Goal: Information Seeking & Learning: Learn about a topic

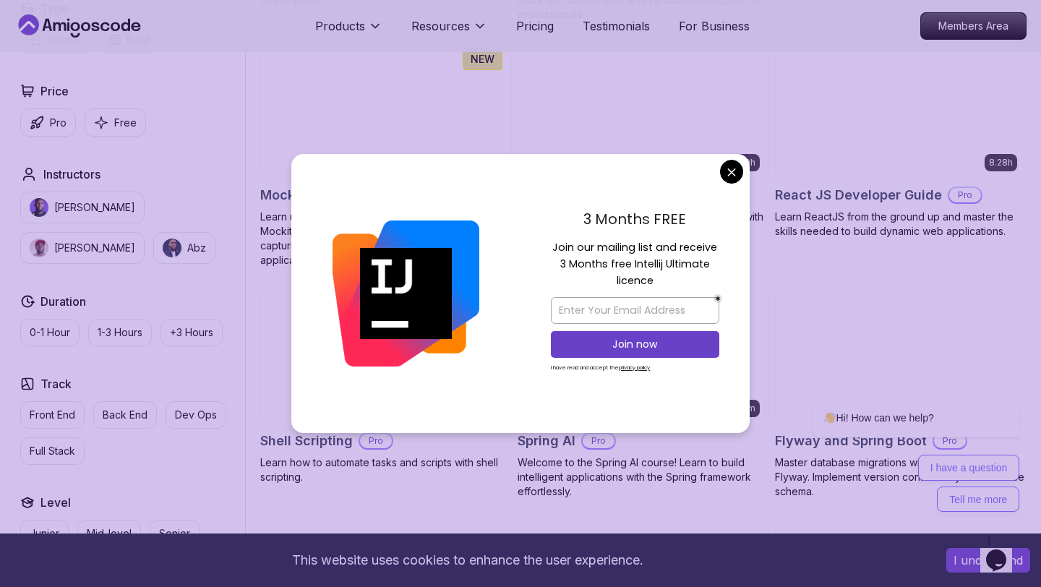
scroll to position [3160, 0]
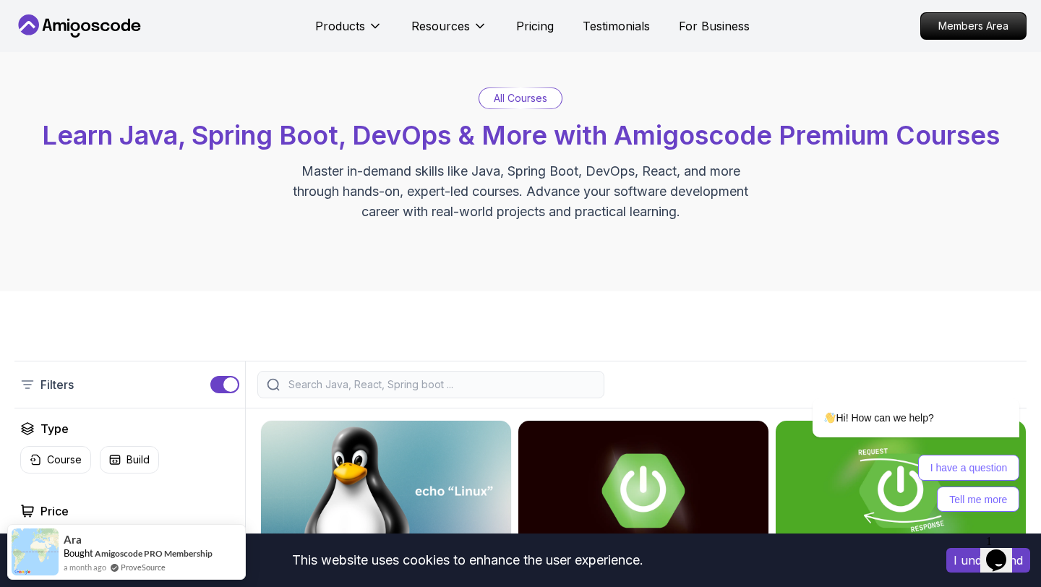
scroll to position [0, 0]
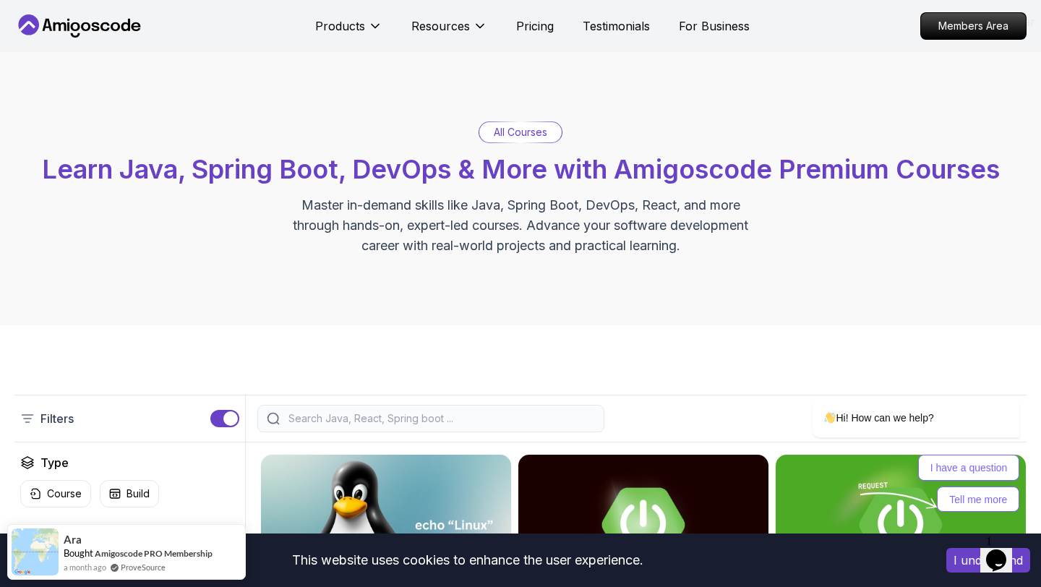
click at [386, 426] on div at bounding box center [430, 418] width 347 height 27
click at [371, 417] on input "search" at bounding box center [440, 418] width 309 height 14
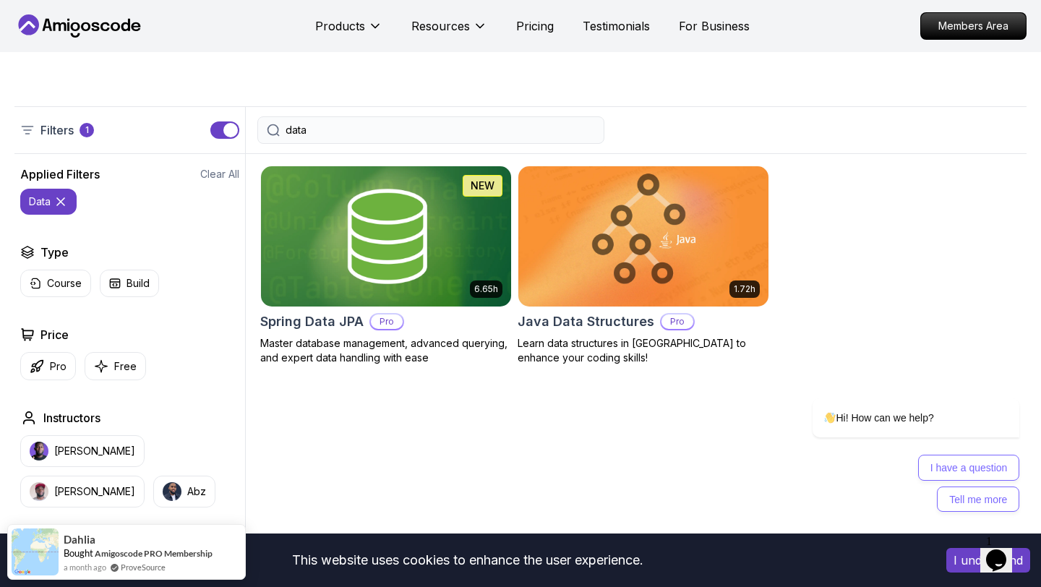
scroll to position [320, 0]
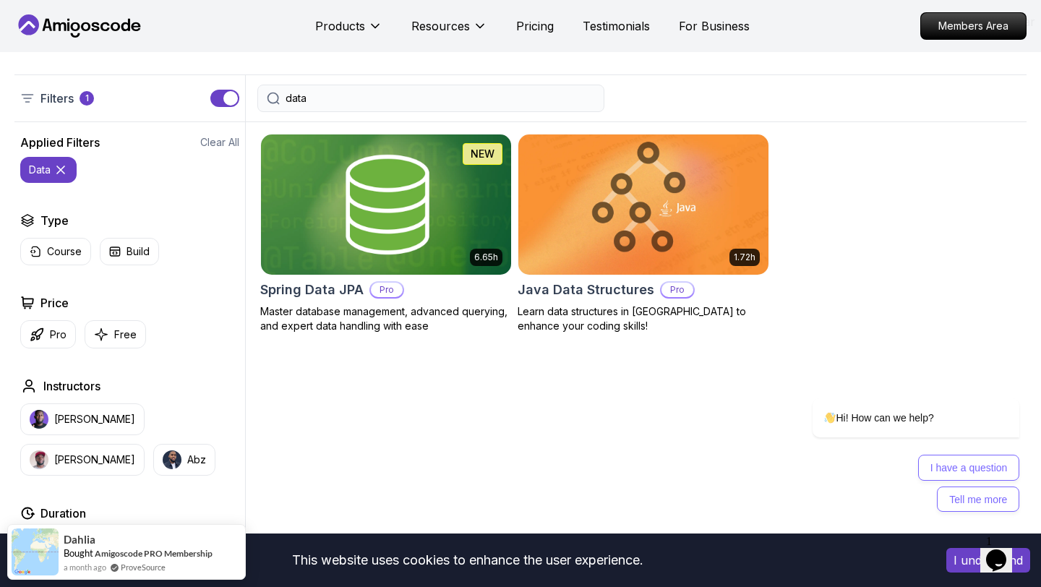
type input "data"
click at [327, 280] on h2 "Spring Data JPA" at bounding box center [311, 290] width 103 height 20
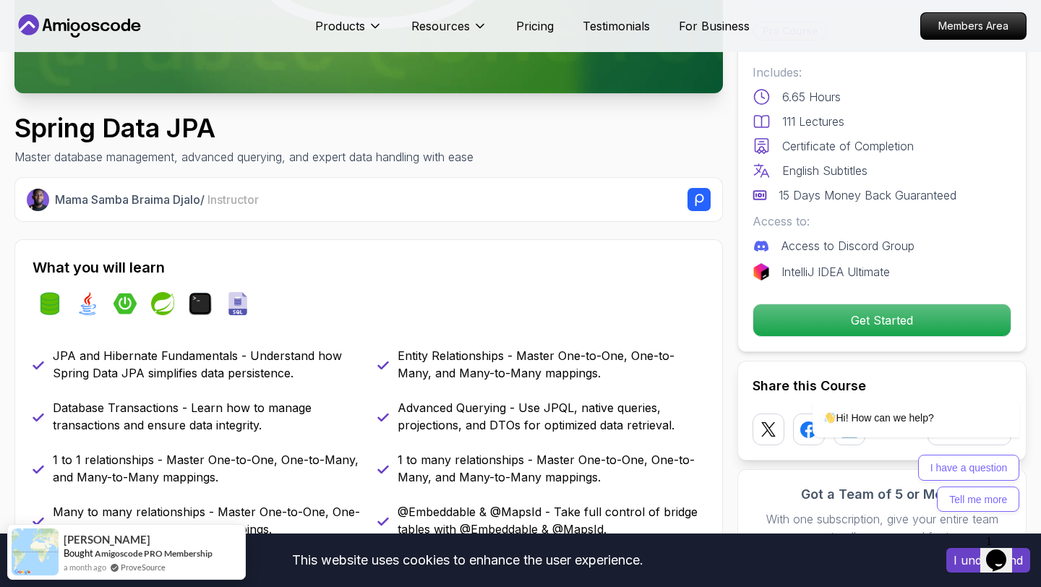
scroll to position [387, 0]
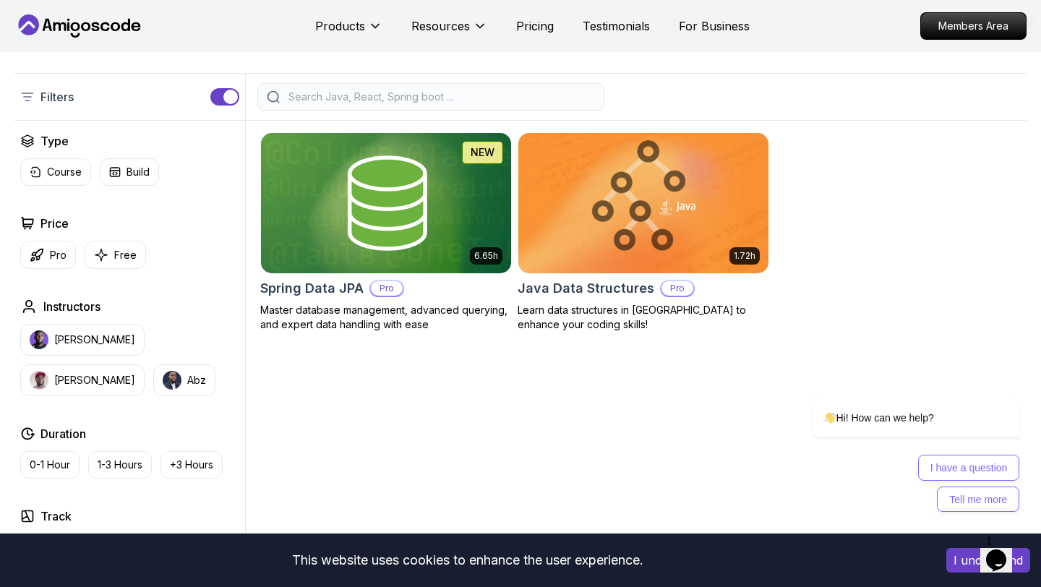
scroll to position [320, 0]
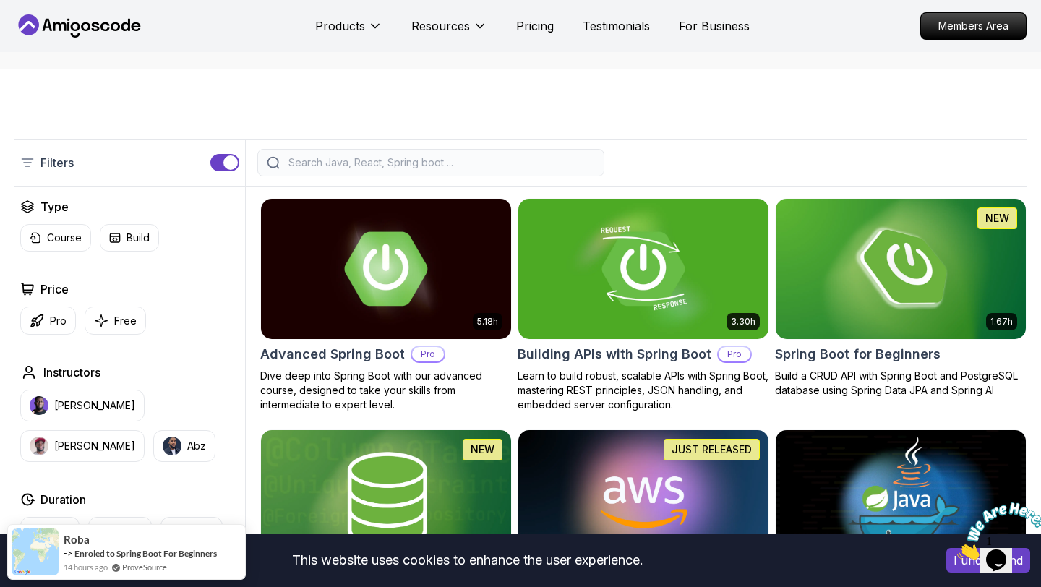
scroll to position [280, 0]
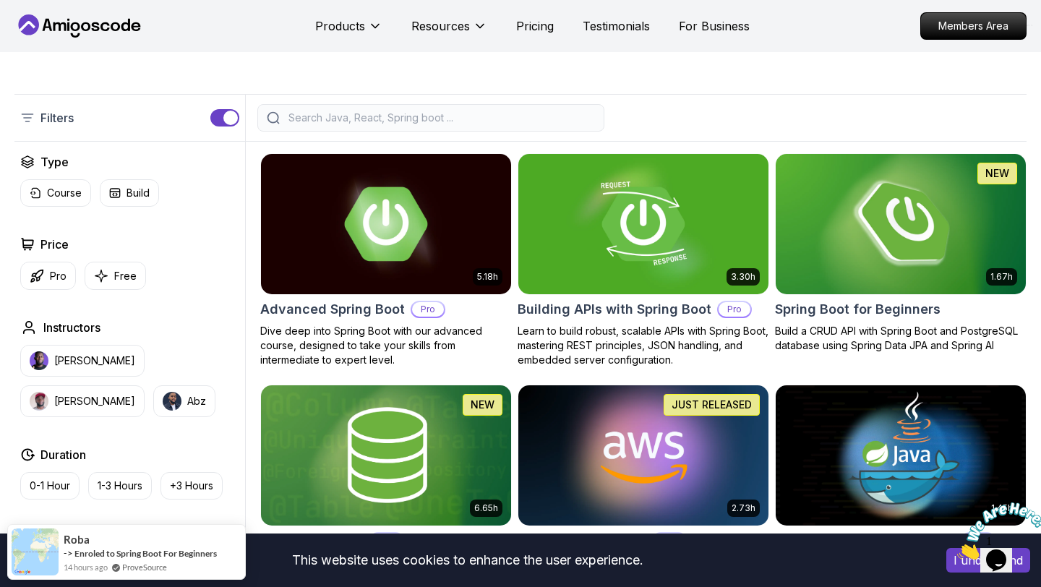
click at [836, 296] on div "1.67h NEW Spring Boot for Beginners Build a CRUD API with Spring Boot and Postg…" at bounding box center [901, 253] width 252 height 200
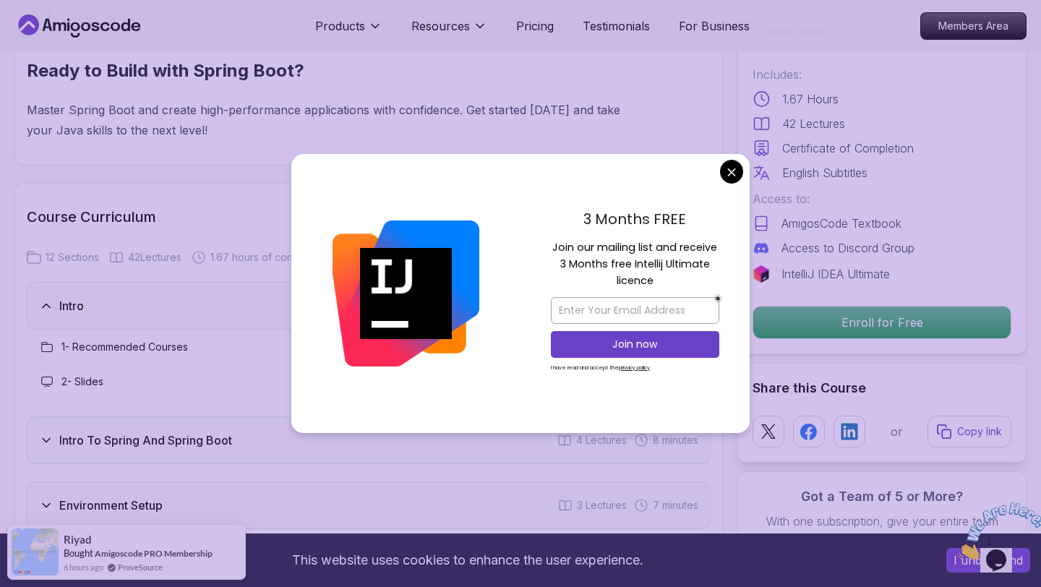
scroll to position [1626, 0]
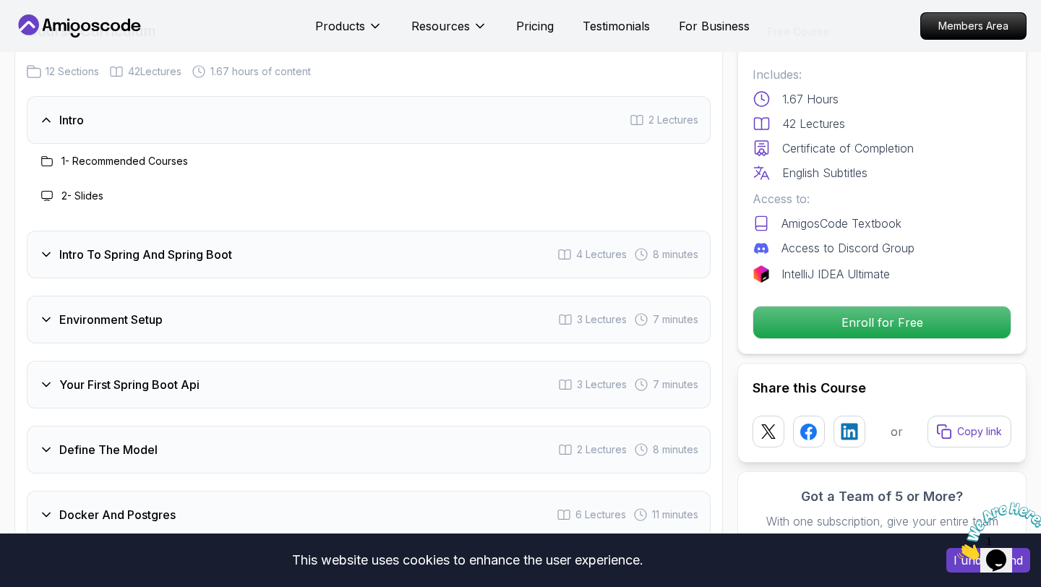
scroll to position [1812, 0]
click at [47, 312] on div "Environment Setup" at bounding box center [101, 320] width 124 height 17
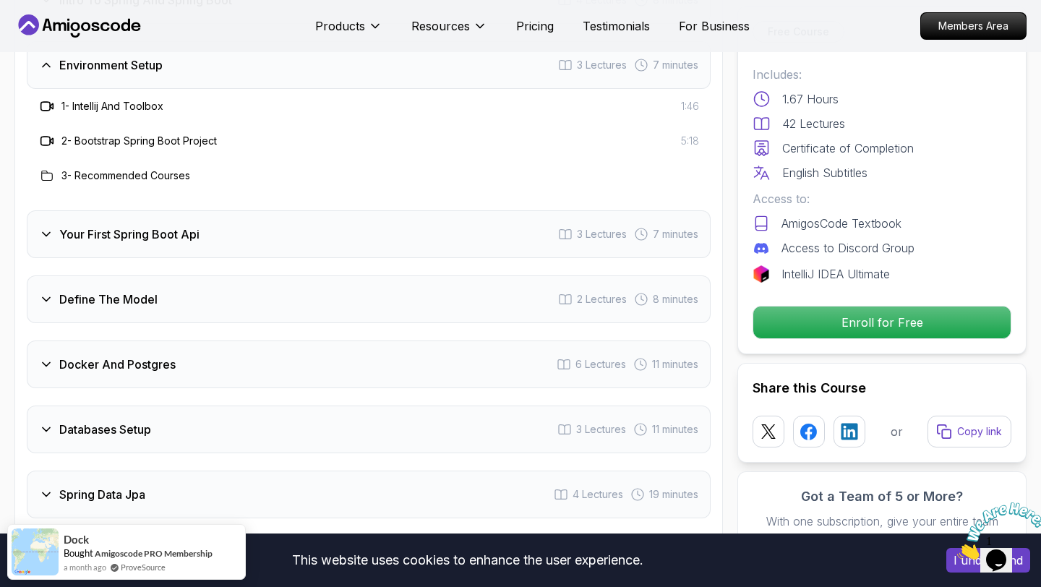
scroll to position [2023, 0]
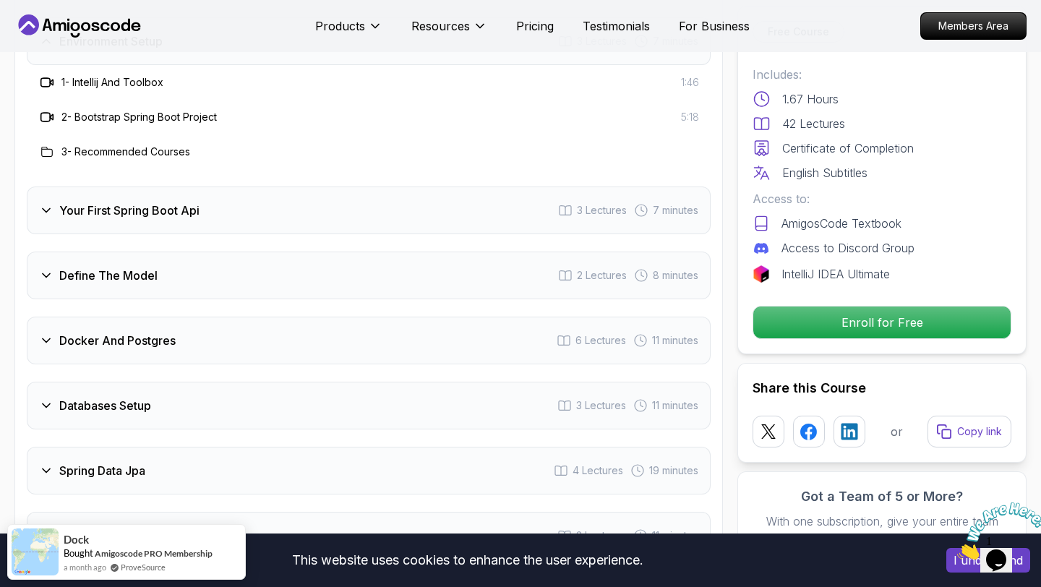
click at [46, 268] on icon at bounding box center [46, 275] width 14 height 14
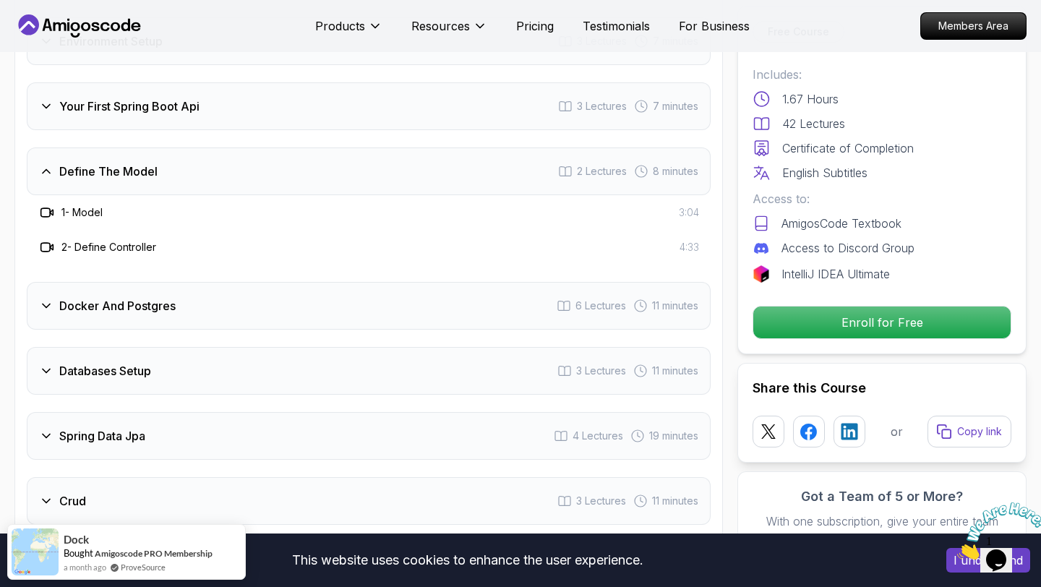
click at [55, 362] on div "Databases Setup" at bounding box center [95, 370] width 112 height 17
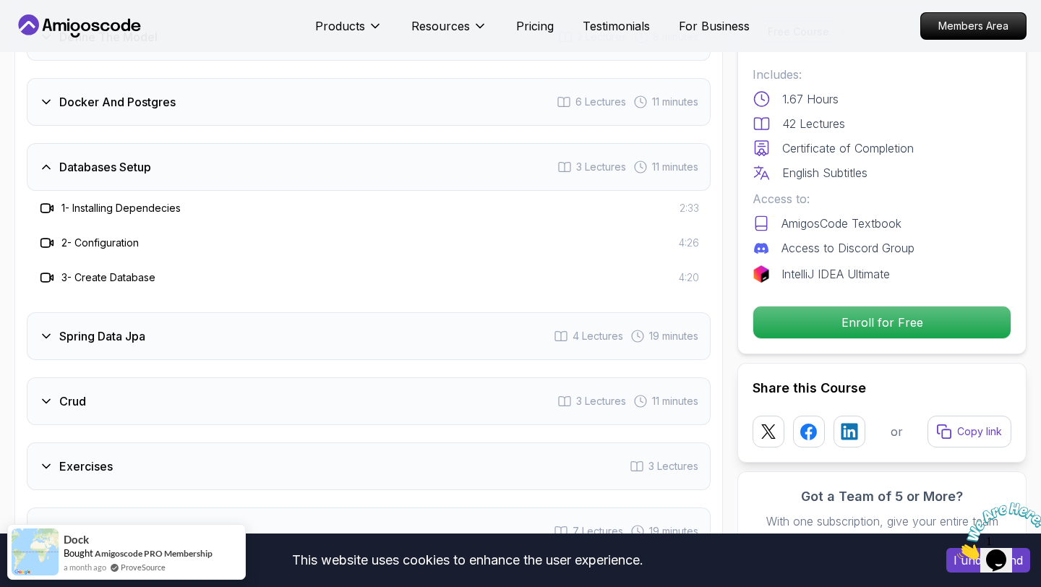
scroll to position [2190, 0]
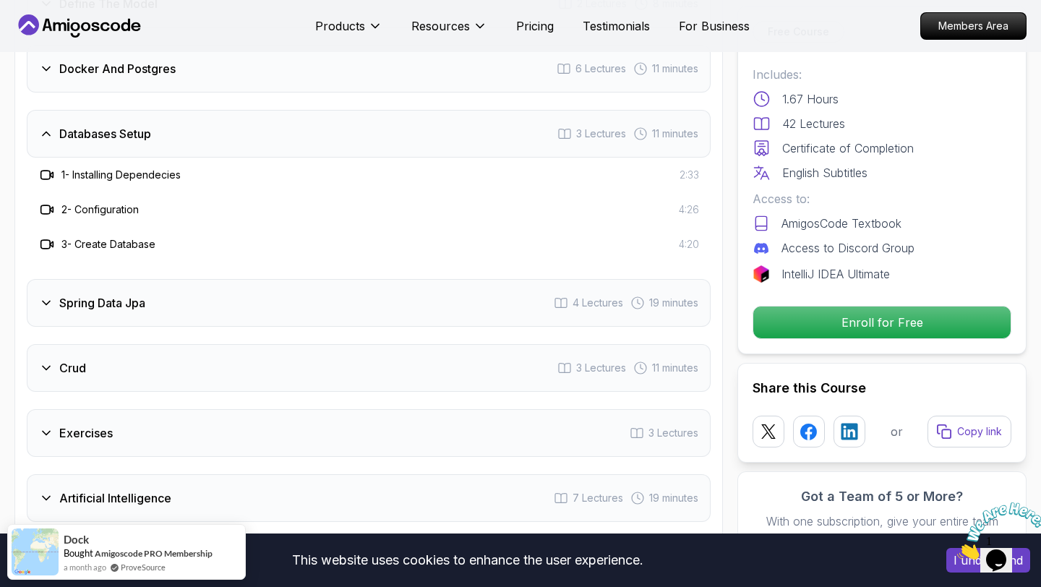
click at [196, 283] on div "Spring Data Jpa 4 Lectures 19 minutes" at bounding box center [369, 303] width 684 height 48
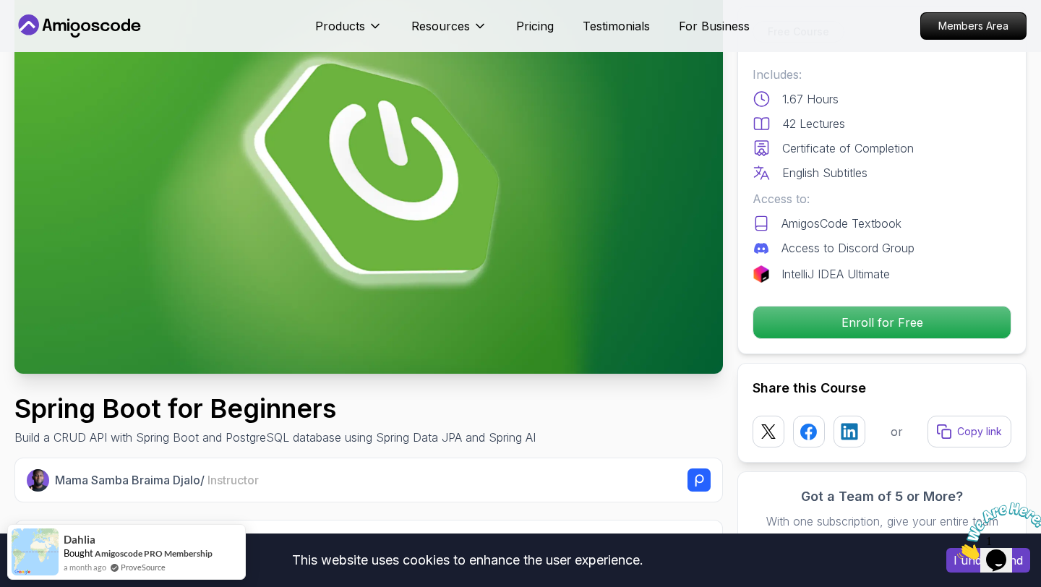
scroll to position [0, 0]
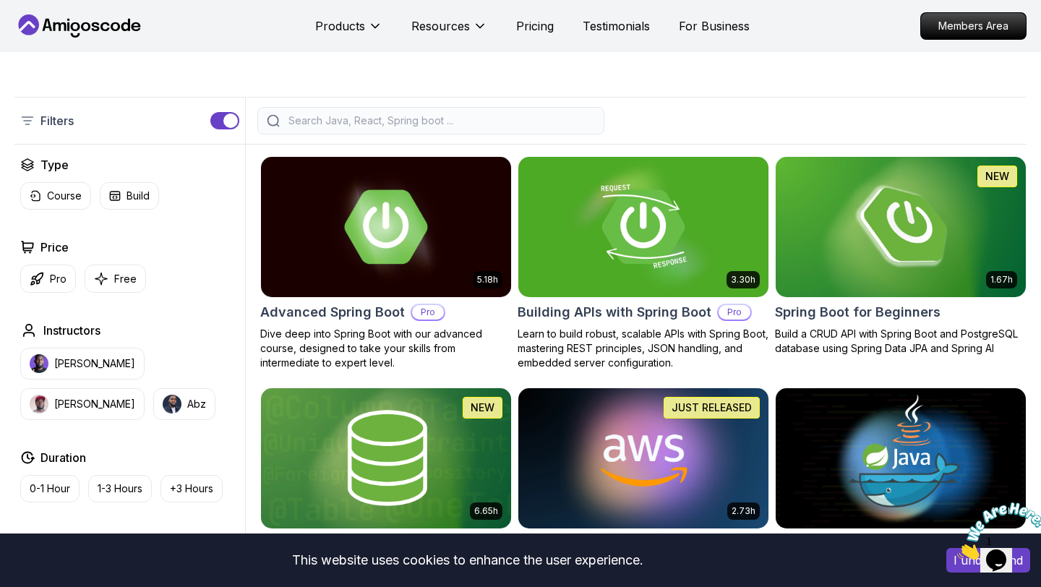
scroll to position [280, 0]
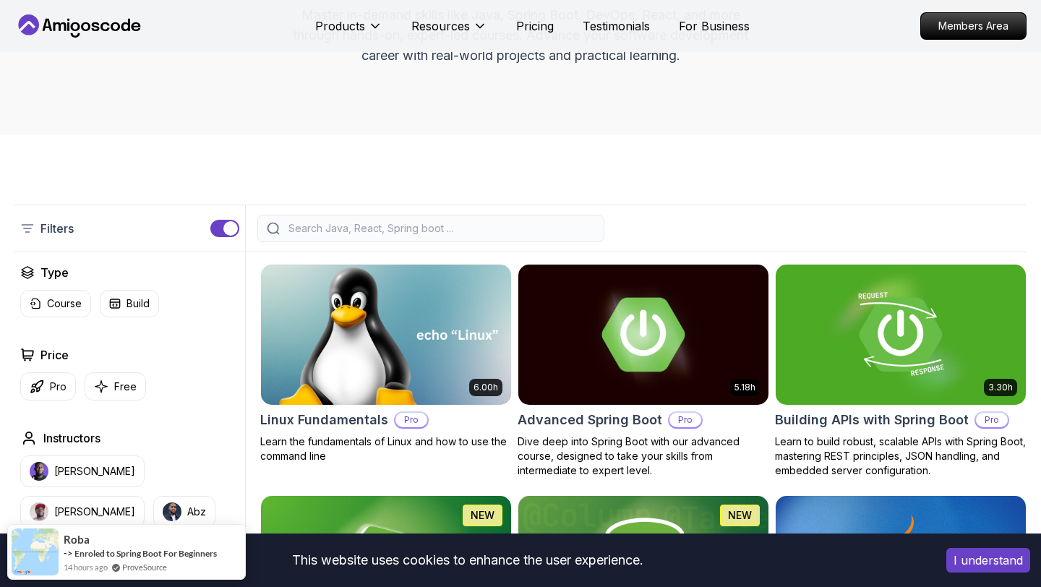
scroll to position [191, 0]
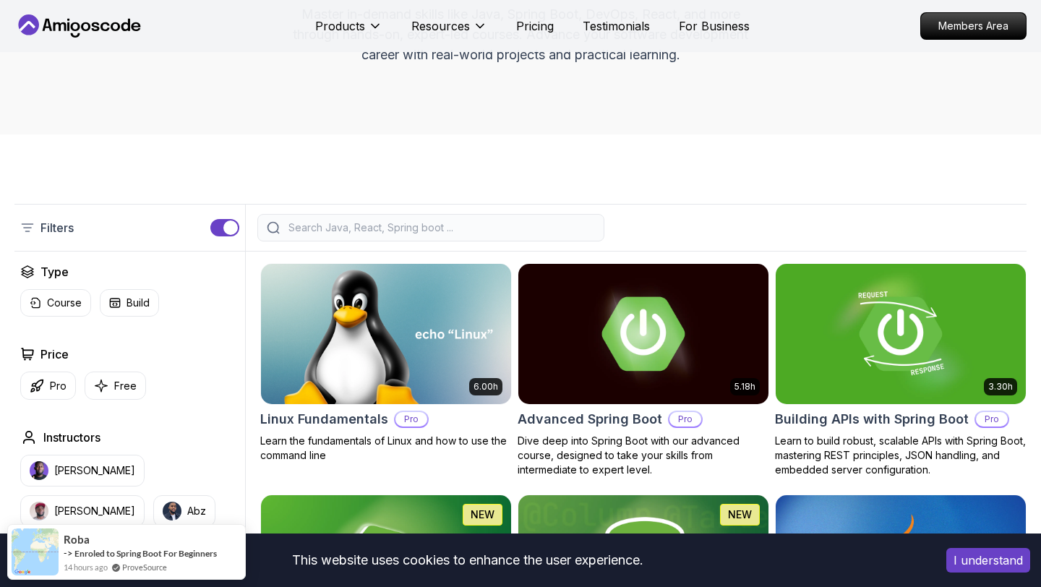
click at [507, 223] on input "search" at bounding box center [440, 227] width 309 height 14
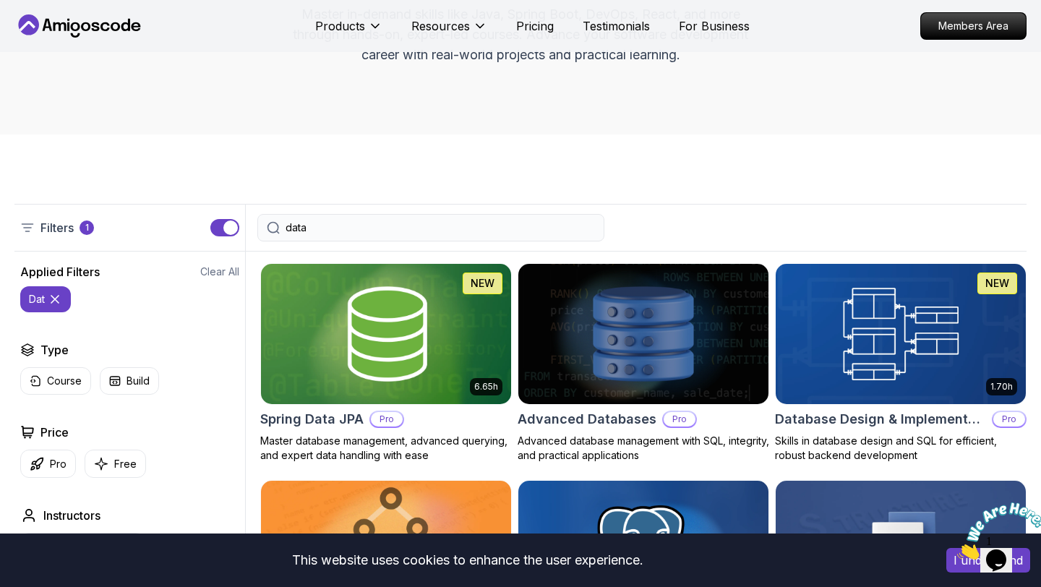
type input "data"
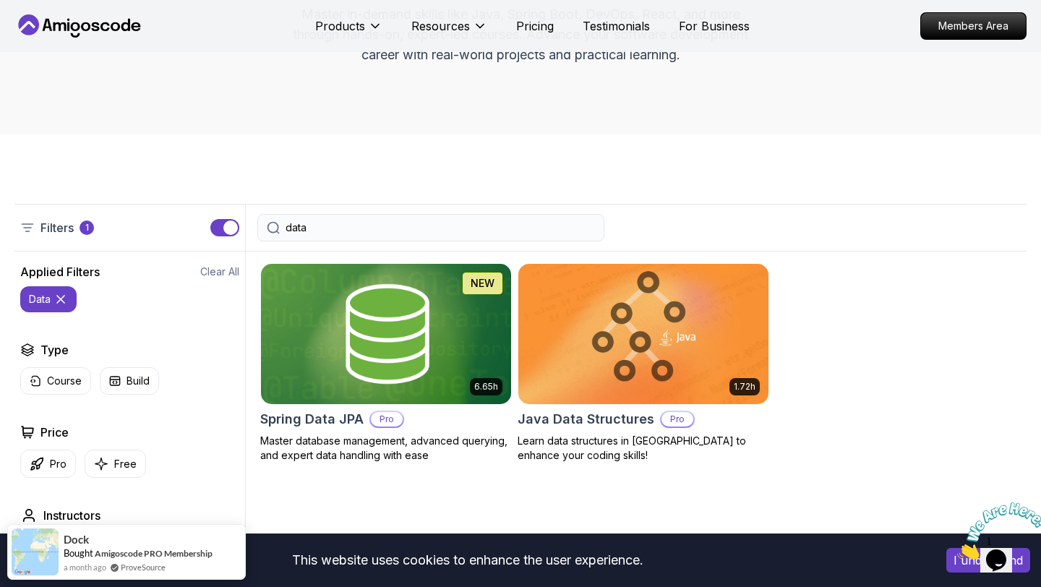
click at [467, 399] on img at bounding box center [385, 333] width 262 height 147
